Goal: Task Accomplishment & Management: Use online tool/utility

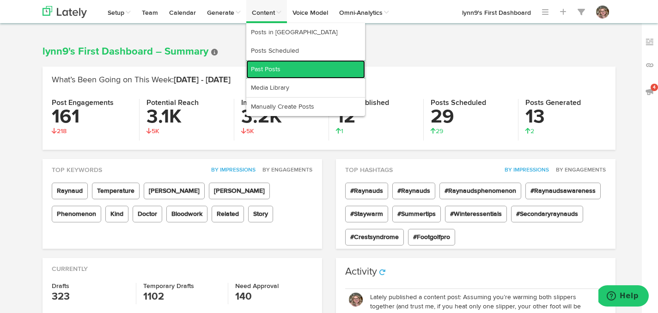
click at [285, 70] on link "Past Posts" at bounding box center [305, 69] width 119 height 18
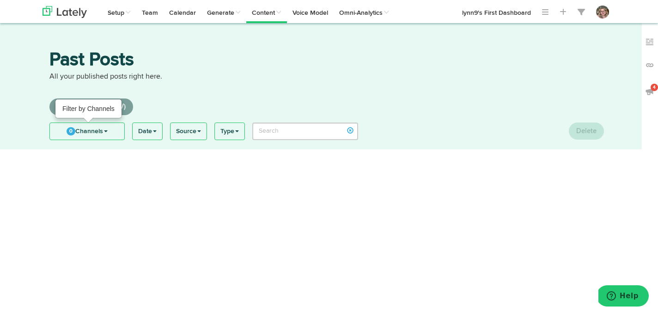
click at [76, 131] on link "0 Channels" at bounding box center [87, 131] width 74 height 17
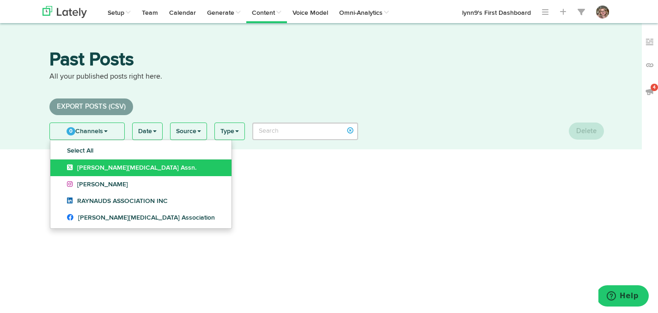
click at [68, 166] on icon at bounding box center [72, 167] width 10 height 6
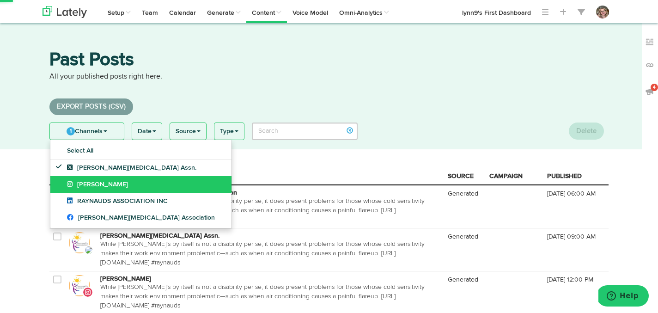
click at [67, 182] on icon at bounding box center [72, 184] width 10 height 6
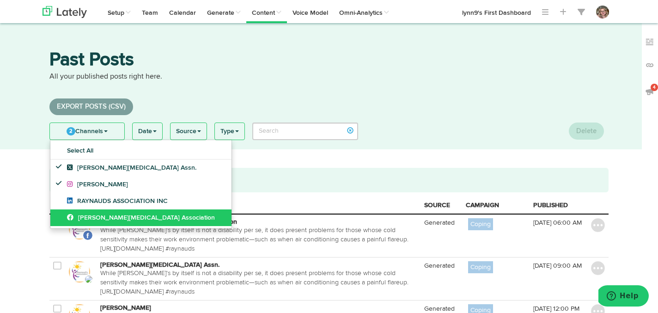
click at [63, 219] on link "[PERSON_NAME][MEDICAL_DATA] Association" at bounding box center [140, 217] width 181 height 17
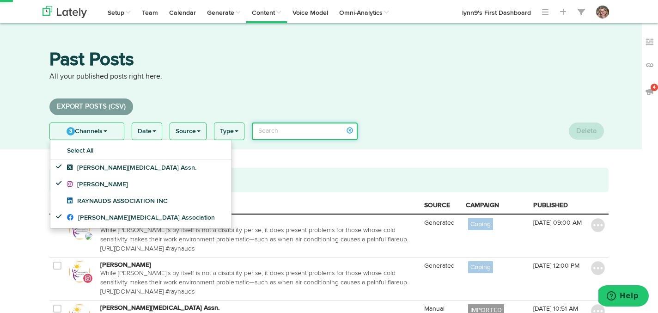
click at [282, 130] on input "search" at bounding box center [305, 132] width 106 height 18
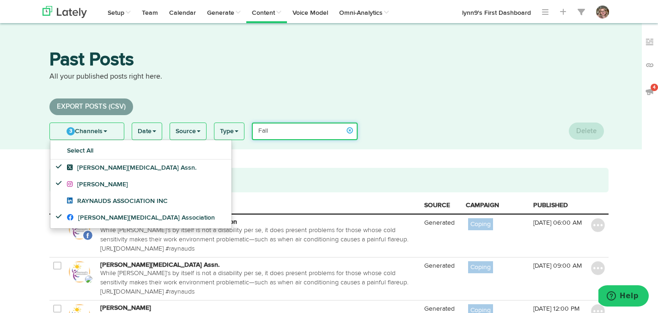
type input "Fall"
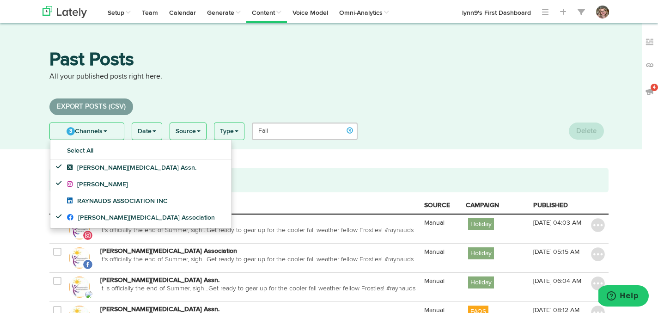
click at [193, 91] on div "Past Posts All your published posts right here." at bounding box center [329, 72] width 573 height 43
click at [89, 131] on link "3 Channels" at bounding box center [87, 131] width 74 height 17
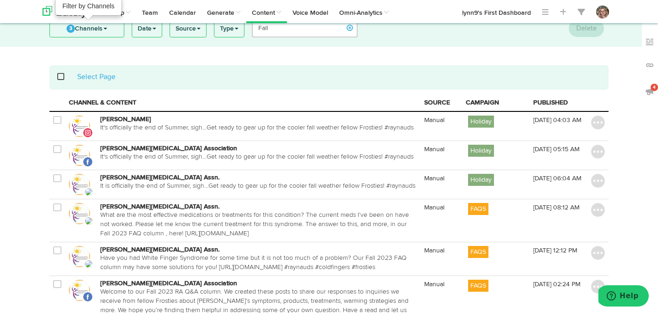
scroll to position [106, 0]
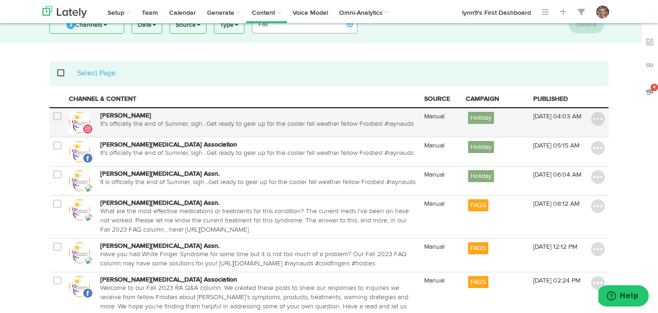
click at [58, 117] on icon at bounding box center [57, 116] width 8 height 9
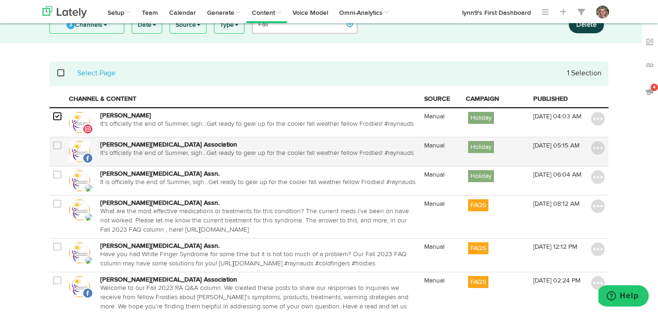
click at [58, 140] on td at bounding box center [57, 151] width 16 height 29
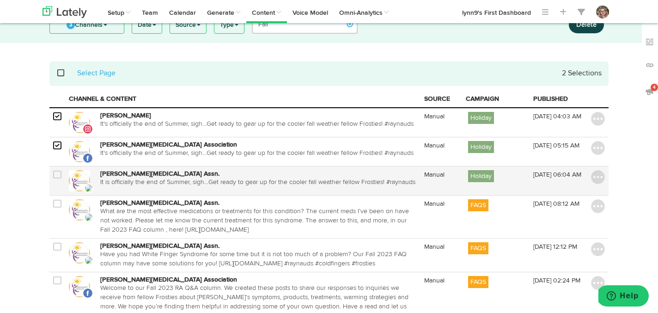
click at [58, 177] on icon at bounding box center [57, 174] width 8 height 9
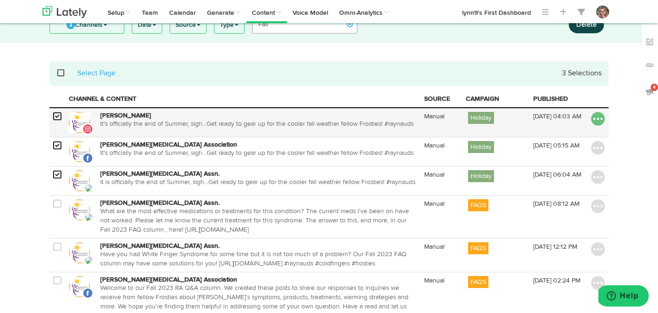
click at [598, 117] on img at bounding box center [598, 119] width 14 height 14
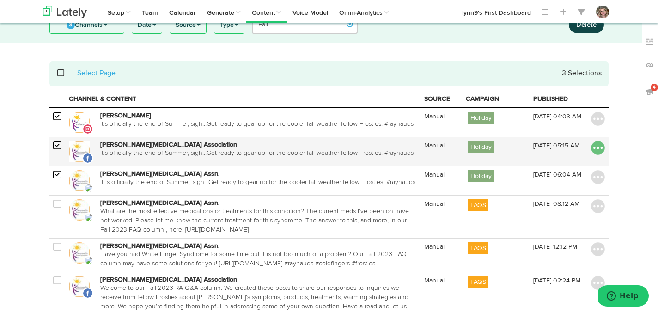
click at [593, 145] on img at bounding box center [598, 148] width 14 height 14
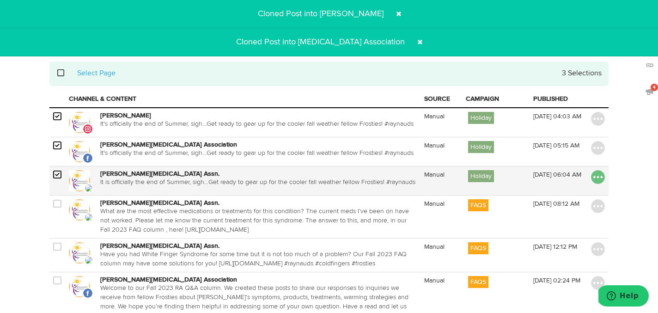
click at [595, 180] on img at bounding box center [598, 177] width 14 height 14
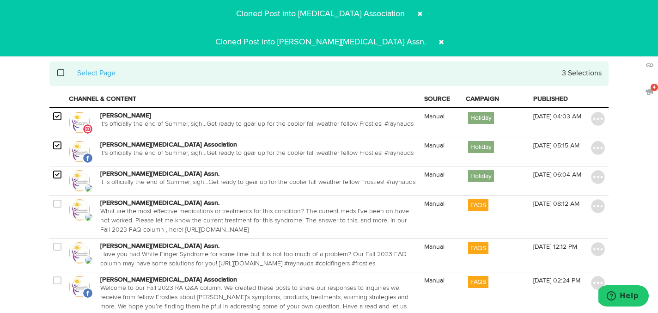
click at [434, 42] on span at bounding box center [441, 42] width 15 height 15
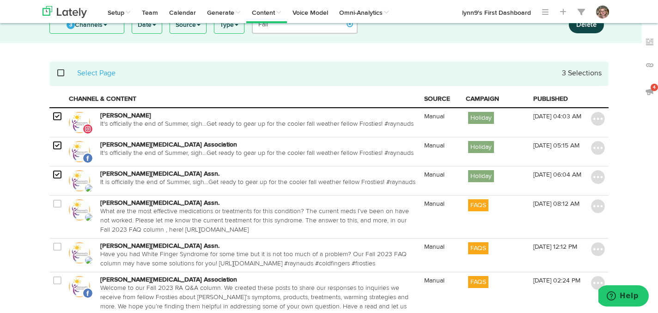
click at [410, 14] on div "Channels Create Generate Pipeline Team Basic Analytics (limited on mobile) Dash…" at bounding box center [329, 11] width 587 height 23
click at [471, 13] on link "lynn9's First Dashboard" at bounding box center [497, 11] width 80 height 23
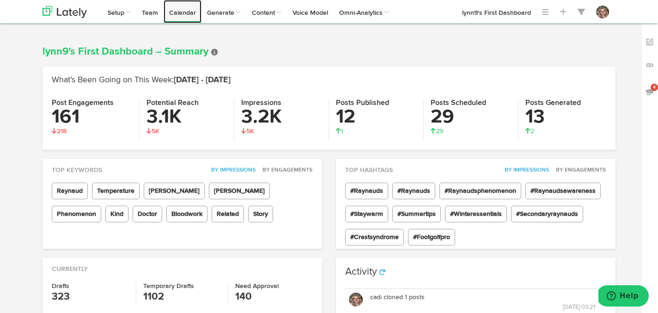
click at [181, 13] on link "Calendar" at bounding box center [183, 11] width 38 height 23
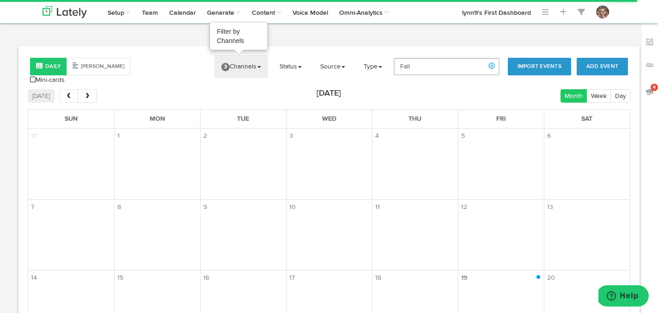
click at [230, 68] on span "3" at bounding box center [225, 67] width 8 height 8
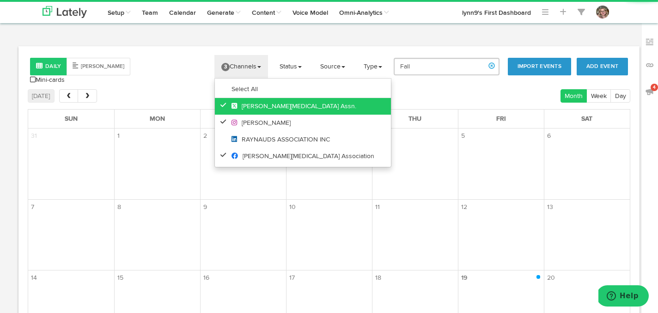
click at [230, 106] on icon at bounding box center [226, 105] width 10 height 6
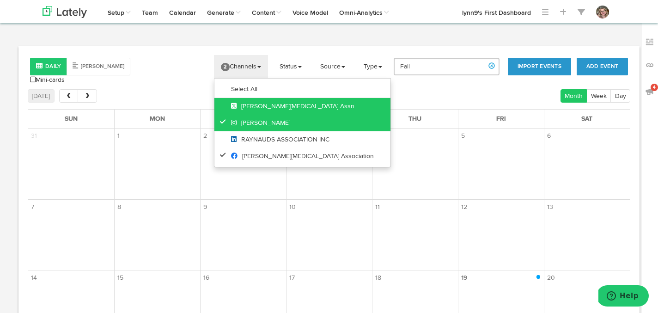
click at [229, 119] on icon at bounding box center [225, 121] width 10 height 6
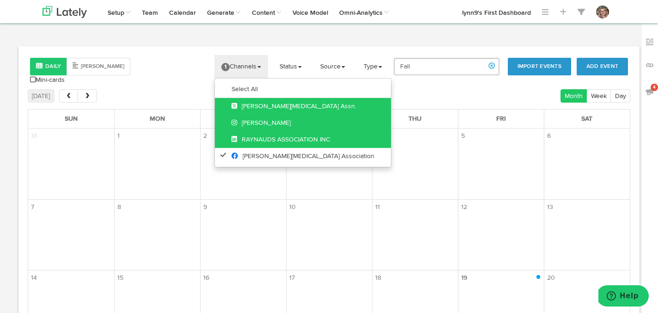
click at [229, 141] on link "RAYNAUDS ASSOCIATION INC" at bounding box center [303, 139] width 176 height 17
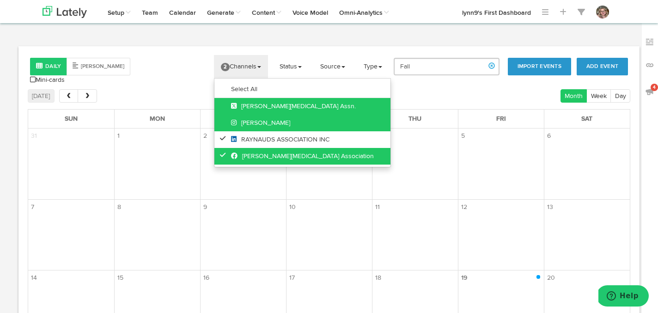
click at [229, 155] on icon at bounding box center [225, 155] width 10 height 6
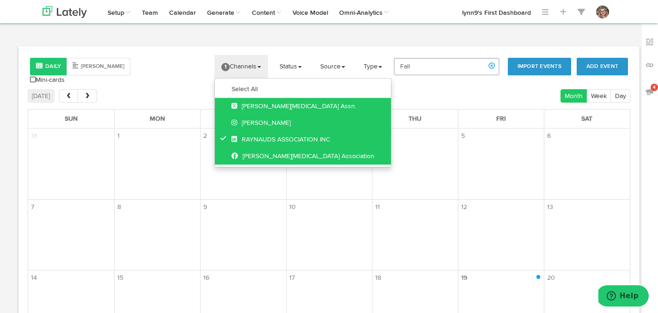
click at [229, 136] on icon at bounding box center [226, 138] width 10 height 6
click at [250, 40] on body "Channels Create Generate Pipeline Team Basic Analytics (limited on mobile) Dash…" at bounding box center [329, 218] width 658 height 436
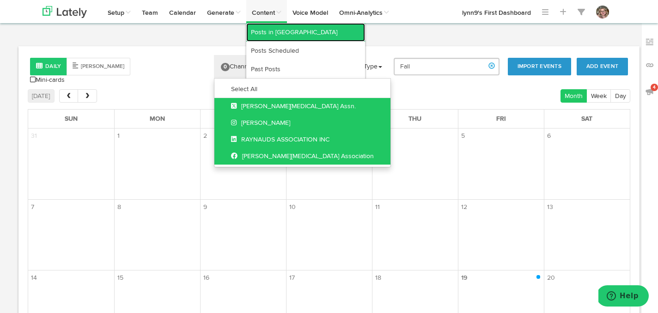
click at [270, 35] on link "Posts in [GEOGRAPHIC_DATA]" at bounding box center [305, 32] width 119 height 18
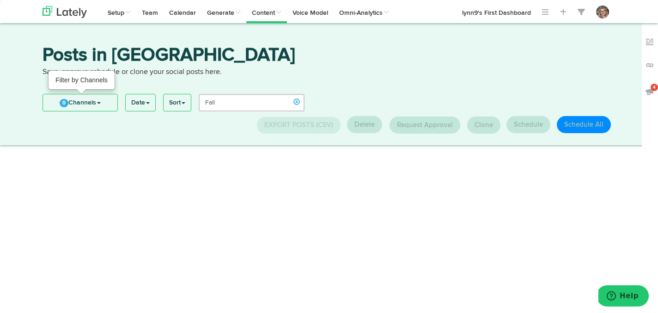
click at [59, 100] on link "0 Channels" at bounding box center [80, 102] width 74 height 17
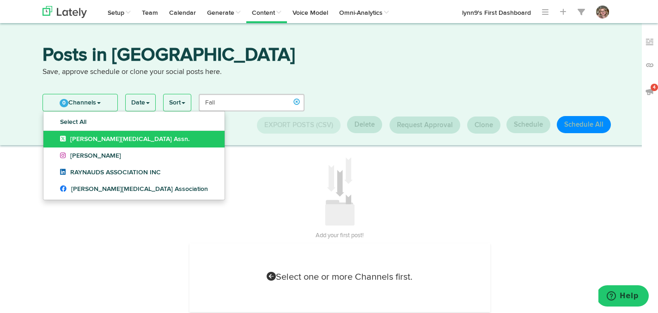
click at [55, 134] on link "[PERSON_NAME][MEDICAL_DATA] Assn." at bounding box center [133, 139] width 181 height 17
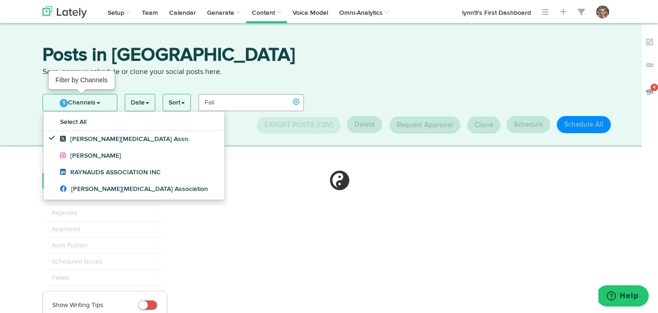
click at [75, 105] on link "1 Channels" at bounding box center [80, 102] width 74 height 17
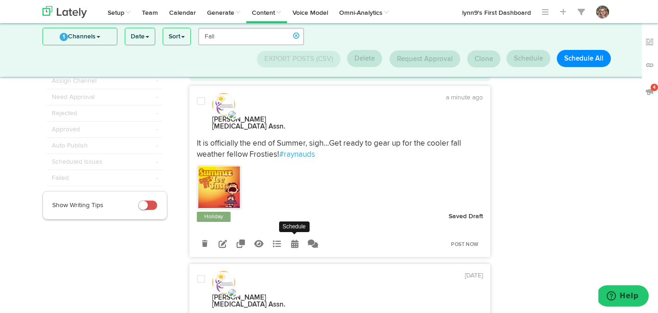
click at [291, 239] on icon at bounding box center [294, 243] width 7 height 8
radio input "true"
select select "3"
select select "22"
select select "PM"
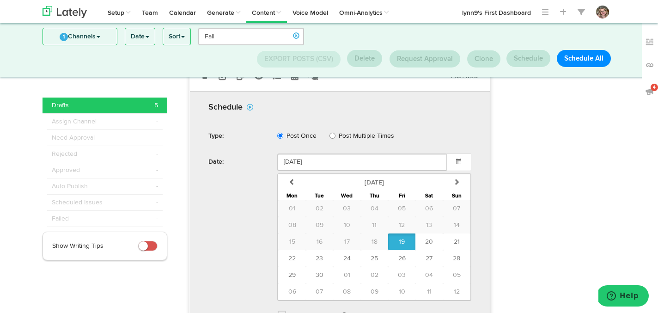
scroll to position [212, 0]
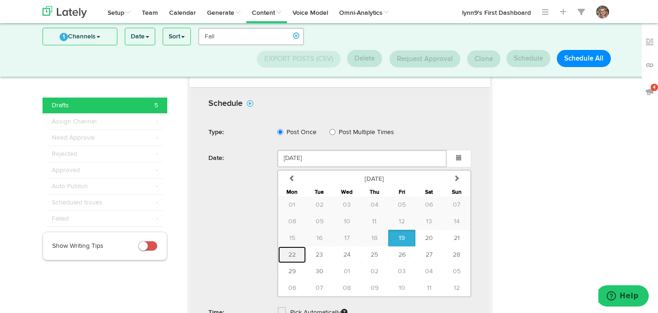
click at [296, 252] on span "22" at bounding box center [292, 255] width 7 height 6
type input "[DATE]"
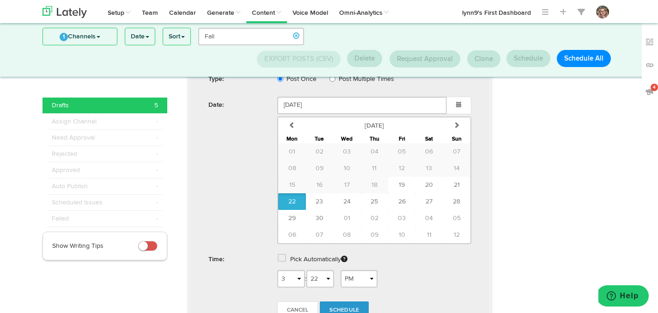
scroll to position [285, 0]
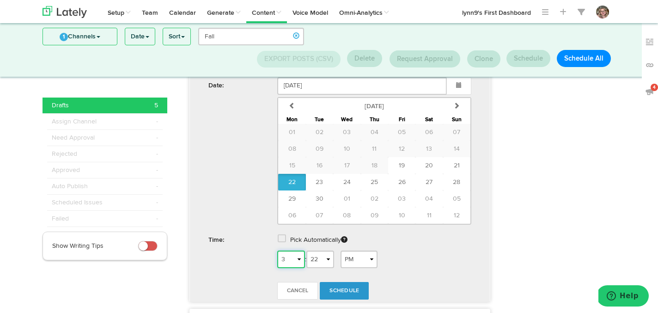
click at [296, 251] on select "1 2 3 4 5 6 7 8 9 10 11 12" at bounding box center [291, 260] width 28 height 18
select select "4"
click at [277, 251] on select "1 2 3 4 5 6 7 8 9 10 11 12" at bounding box center [291, 260] width 28 height 18
click at [353, 251] on select "AM PM" at bounding box center [359, 260] width 37 height 18
select select "AM"
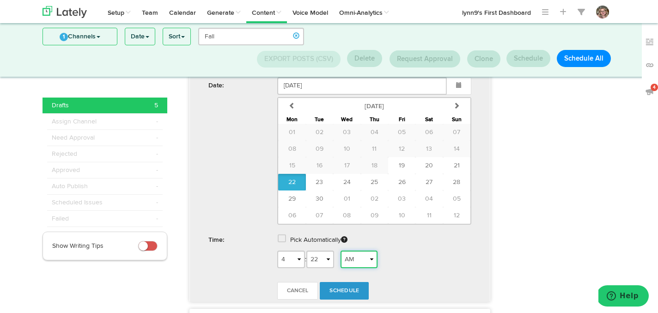
click at [344, 251] on select "AM PM" at bounding box center [359, 260] width 37 height 18
click at [353, 282] on link "Schedule" at bounding box center [344, 291] width 49 height 18
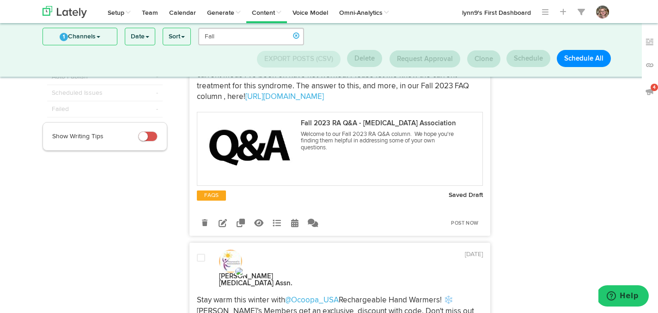
scroll to position [0, 0]
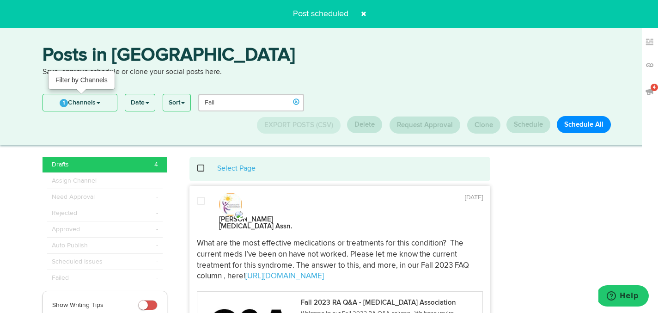
click at [62, 104] on span "1" at bounding box center [64, 103] width 8 height 8
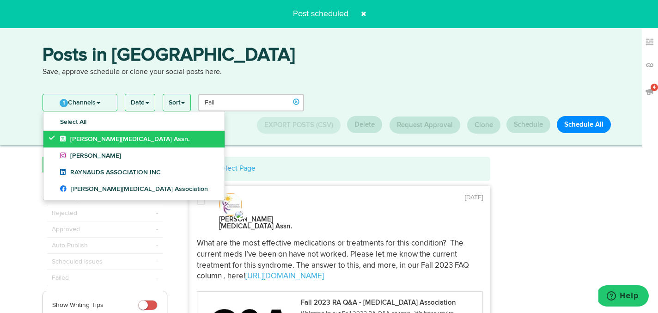
click at [54, 138] on icon at bounding box center [54, 138] width 10 height 6
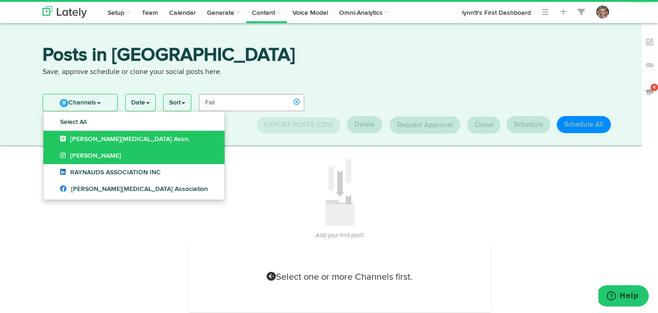
click at [53, 159] on link "[PERSON_NAME]" at bounding box center [133, 155] width 181 height 17
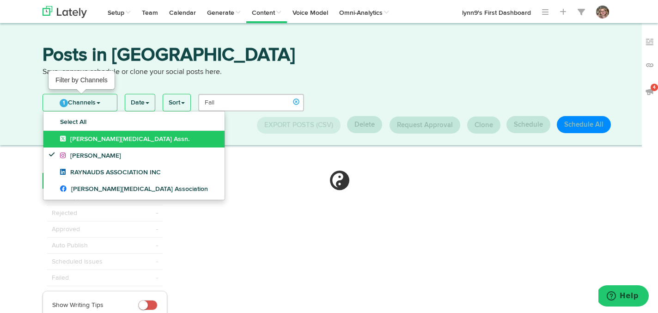
click at [72, 102] on link "1 Channels" at bounding box center [80, 102] width 74 height 17
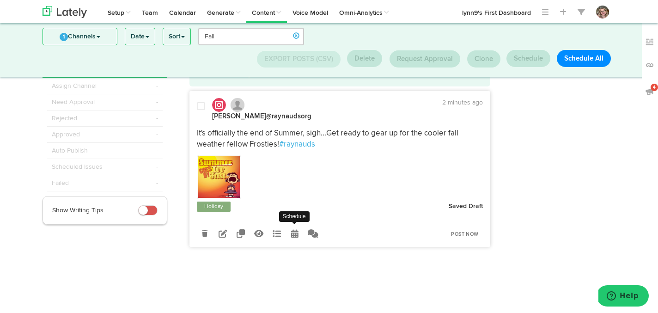
click at [289, 235] on link at bounding box center [295, 234] width 16 height 16
radio input "true"
select select "3"
select select "22"
select select "PM"
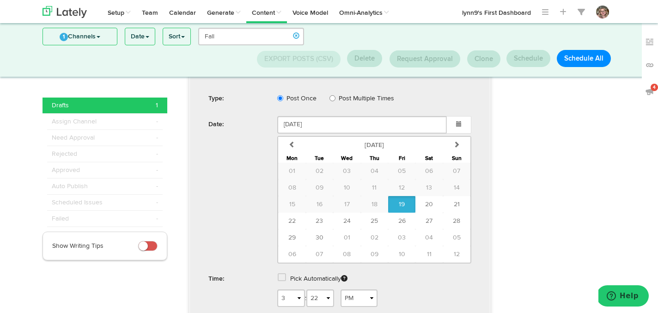
scroll to position [235, 0]
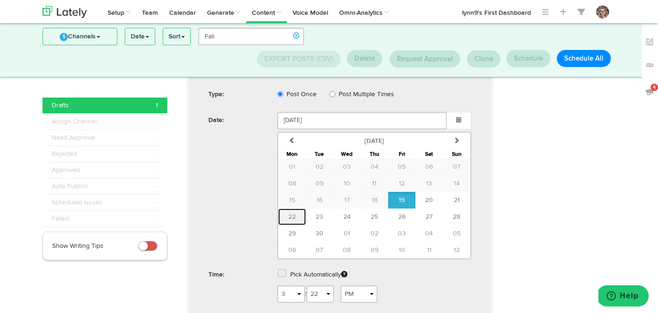
click at [296, 221] on button "22" at bounding box center [291, 217] width 27 height 17
type input "[DATE]"
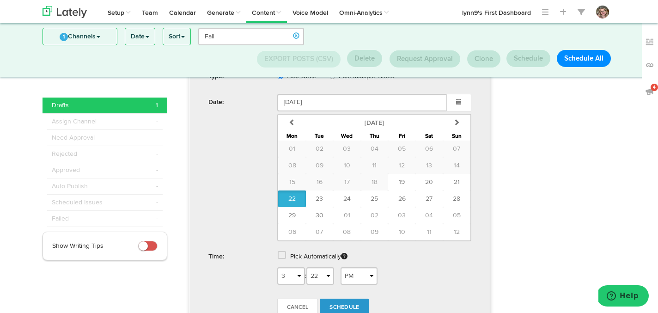
scroll to position [270, 0]
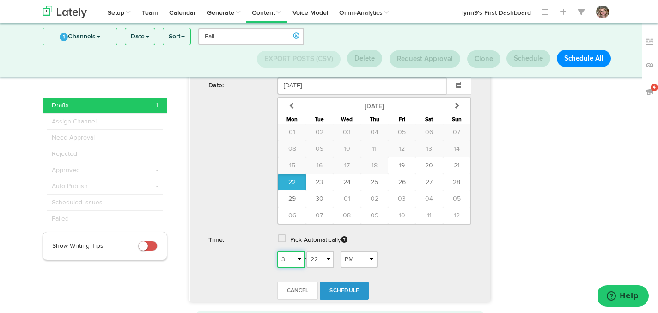
click at [295, 259] on select "1 2 3 4 5 6 7 8 9 10 11 12" at bounding box center [291, 260] width 28 height 18
select select "4"
click at [277, 251] on select "1 2 3 4 5 6 7 8 9 10 11 12" at bounding box center [291, 260] width 28 height 18
click at [331, 258] on select "00 01 02 03 04 05 06 07 08 09 10 11 12 13 14 15 16 17 18 19 20 21 22 23 24 25 2…" at bounding box center [321, 260] width 28 height 18
select select "35"
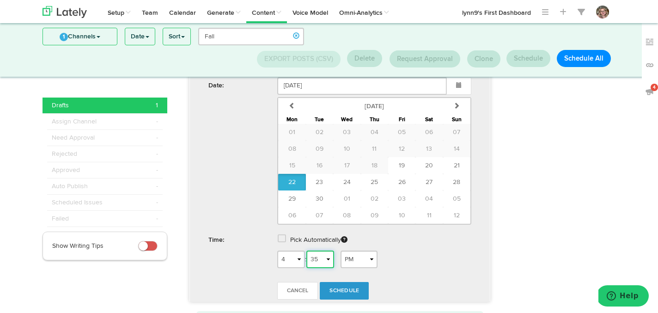
click at [310, 251] on select "00 01 02 03 04 05 06 07 08 09 10 11 12 13 14 15 16 17 18 19 20 21 22 23 24 25 2…" at bounding box center [321, 260] width 28 height 18
click at [348, 254] on select "AM PM" at bounding box center [359, 260] width 37 height 18
select select "AM"
click at [344, 251] on select "AM PM" at bounding box center [359, 260] width 37 height 18
click at [343, 285] on link "Schedule" at bounding box center [344, 291] width 49 height 18
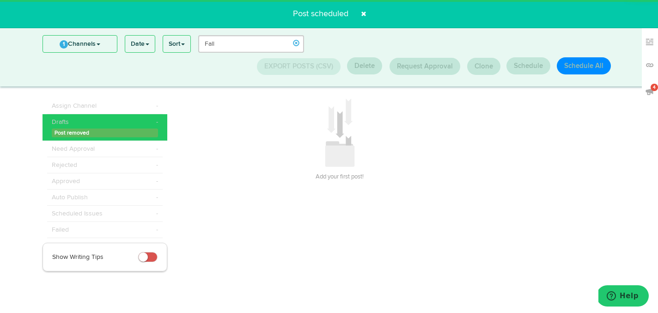
scroll to position [0, 0]
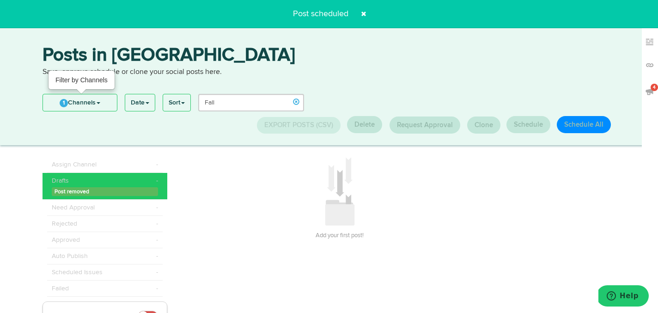
click at [63, 100] on span "1" at bounding box center [64, 103] width 8 height 8
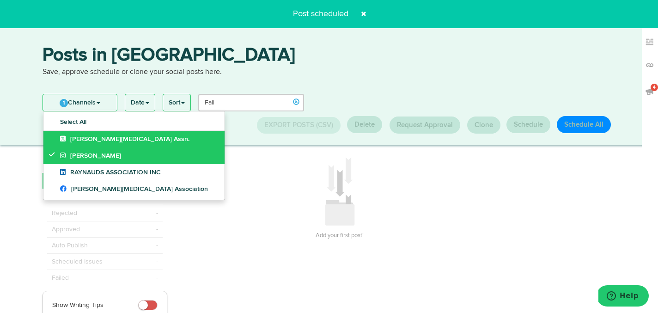
click at [51, 155] on icon at bounding box center [54, 154] width 10 height 6
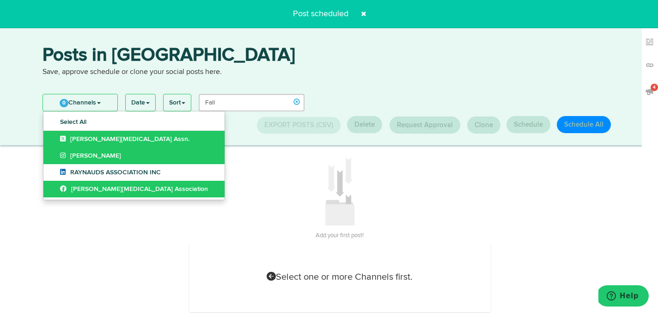
click at [50, 189] on link "[PERSON_NAME][MEDICAL_DATA] Association" at bounding box center [133, 189] width 181 height 17
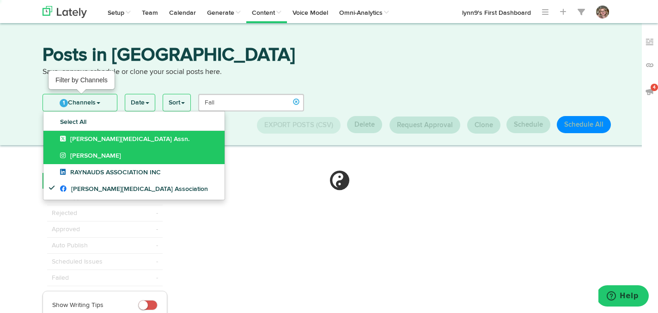
click at [68, 102] on link "1 Channels" at bounding box center [80, 102] width 74 height 17
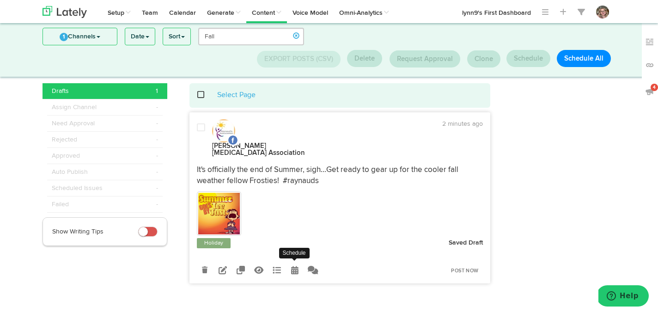
click at [292, 266] on icon at bounding box center [294, 270] width 7 height 8
radio input "true"
select select "3"
select select "23"
select select "PM"
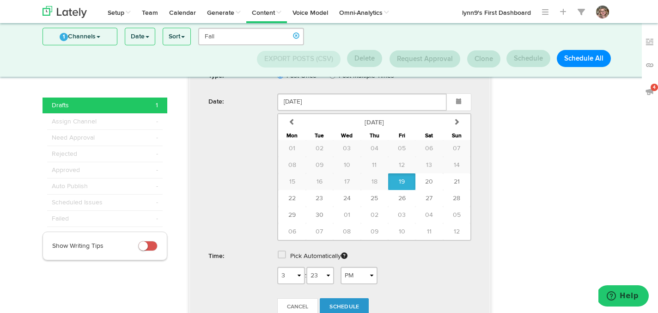
scroll to position [286, 0]
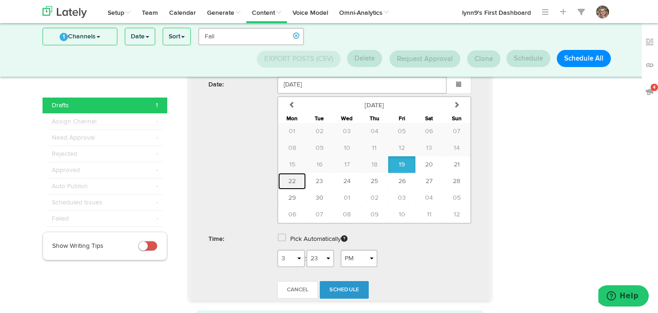
click at [292, 173] on button "22" at bounding box center [291, 181] width 27 height 17
type input "[DATE]"
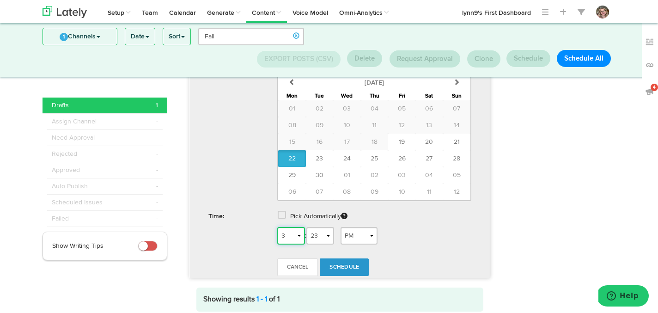
click at [300, 227] on select "1 2 3 4 5 6 7 8 9 10 11 12" at bounding box center [291, 236] width 28 height 18
select select "5"
click at [277, 227] on select "1 2 3 4 5 6 7 8 9 10 11 12" at bounding box center [291, 236] width 28 height 18
click at [353, 227] on select "AM PM" at bounding box center [359, 236] width 37 height 18
select select "AM"
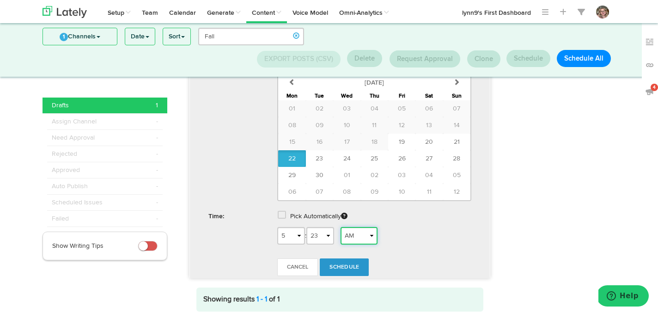
click at [344, 227] on select "AM PM" at bounding box center [359, 236] width 37 height 18
click at [344, 264] on span "Schedule" at bounding box center [345, 267] width 30 height 6
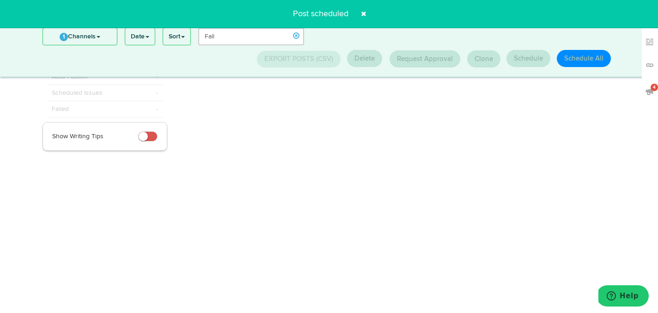
scroll to position [0, 0]
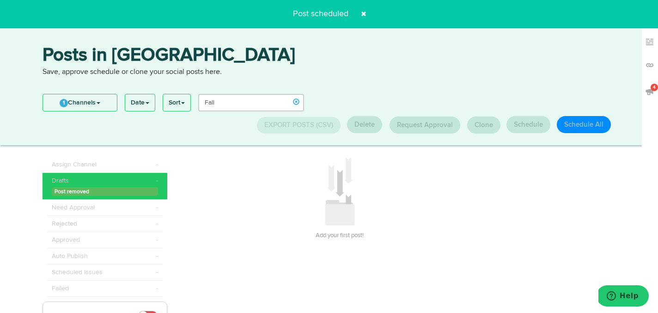
click at [366, 10] on span at bounding box center [363, 13] width 15 height 15
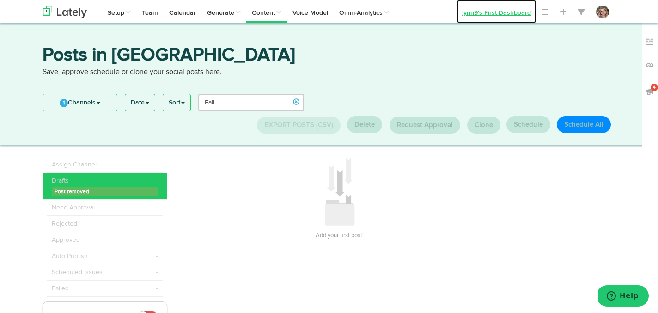
click at [490, 9] on link "lynn9's First Dashboard" at bounding box center [497, 11] width 80 height 23
